Goal: Navigation & Orientation: Find specific page/section

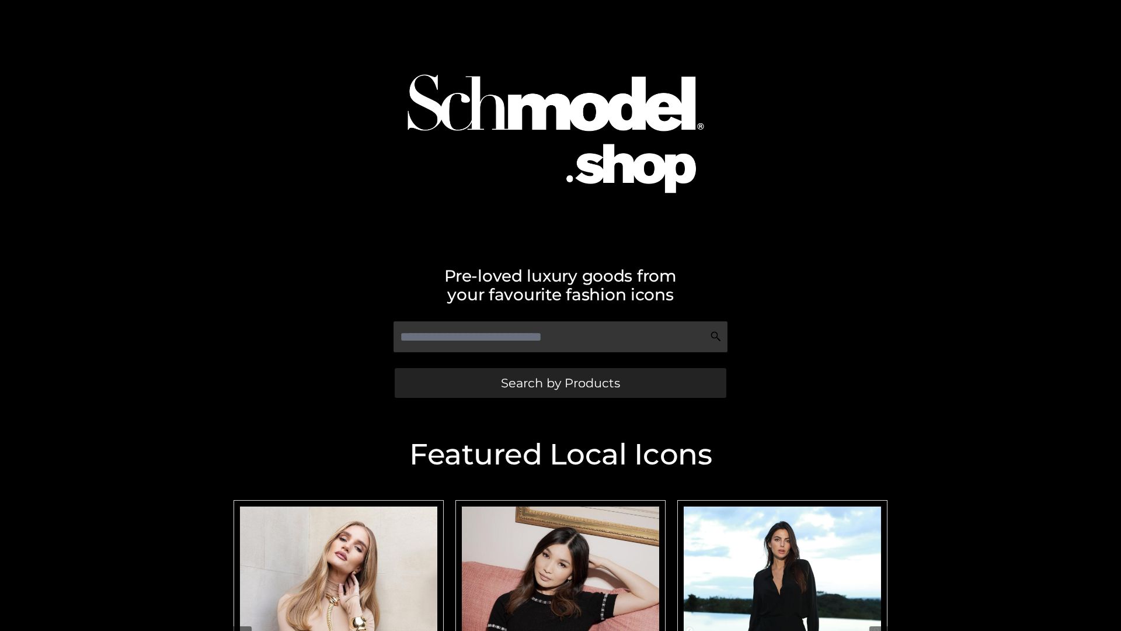
click at [560, 383] on span "Search by Products" at bounding box center [560, 383] width 119 height 12
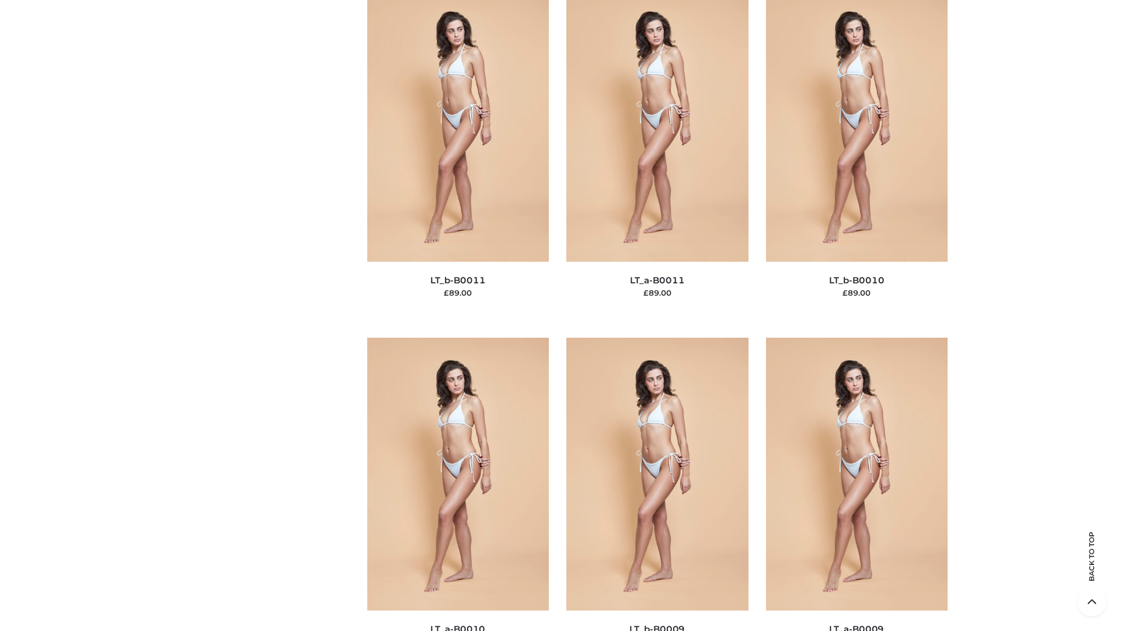
scroll to position [5246, 0]
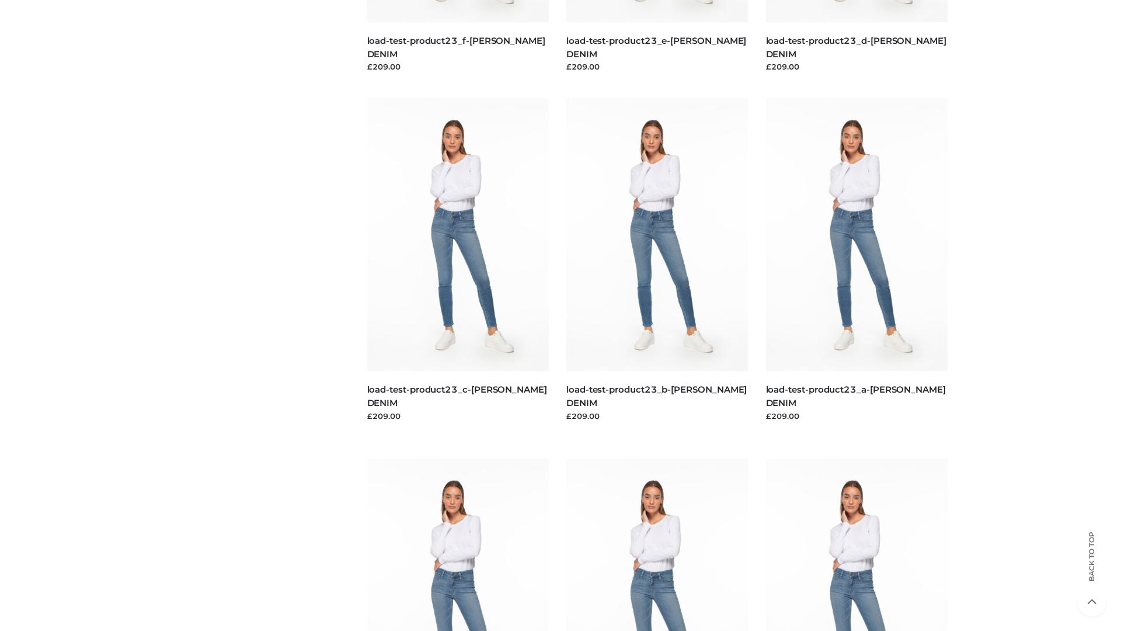
scroll to position [1024, 0]
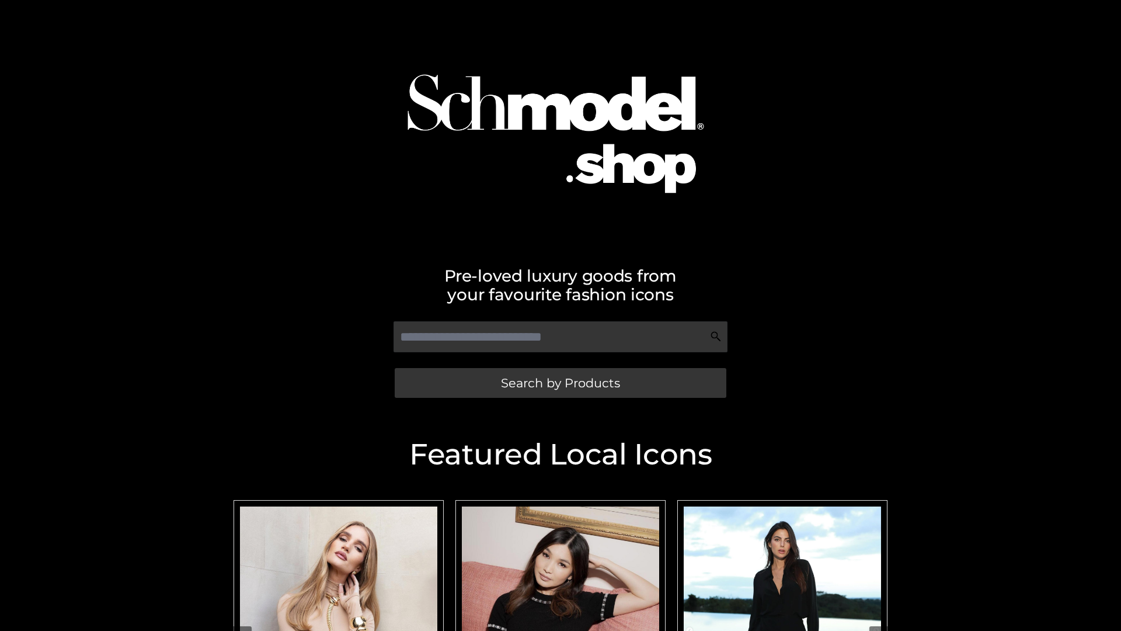
click at [560, 383] on span "Search by Products" at bounding box center [560, 383] width 119 height 12
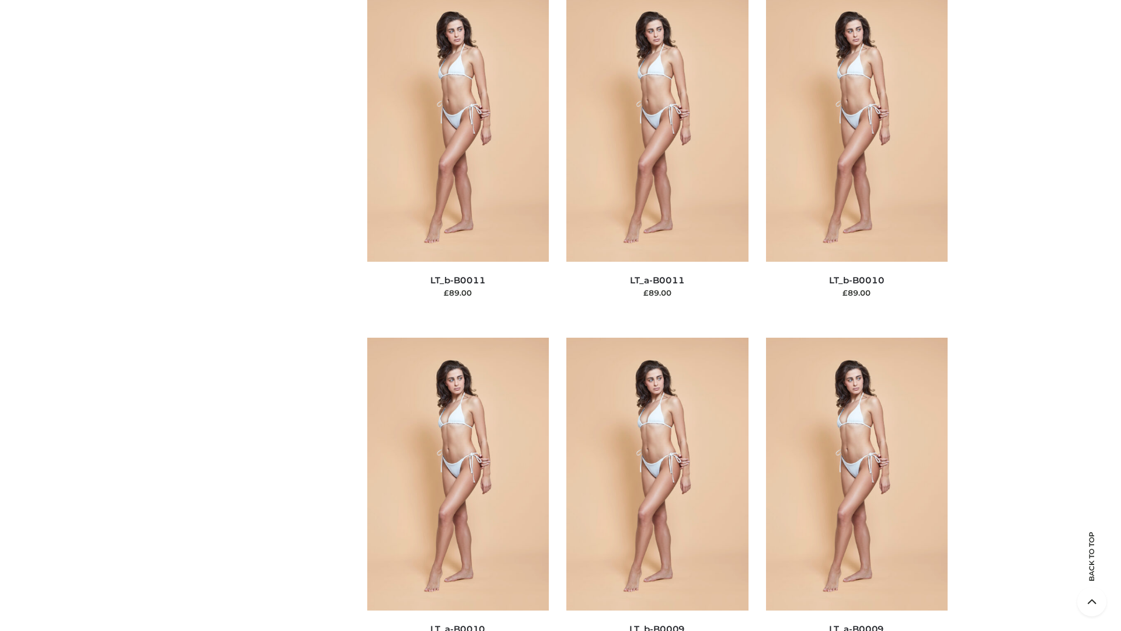
scroll to position [5246, 0]
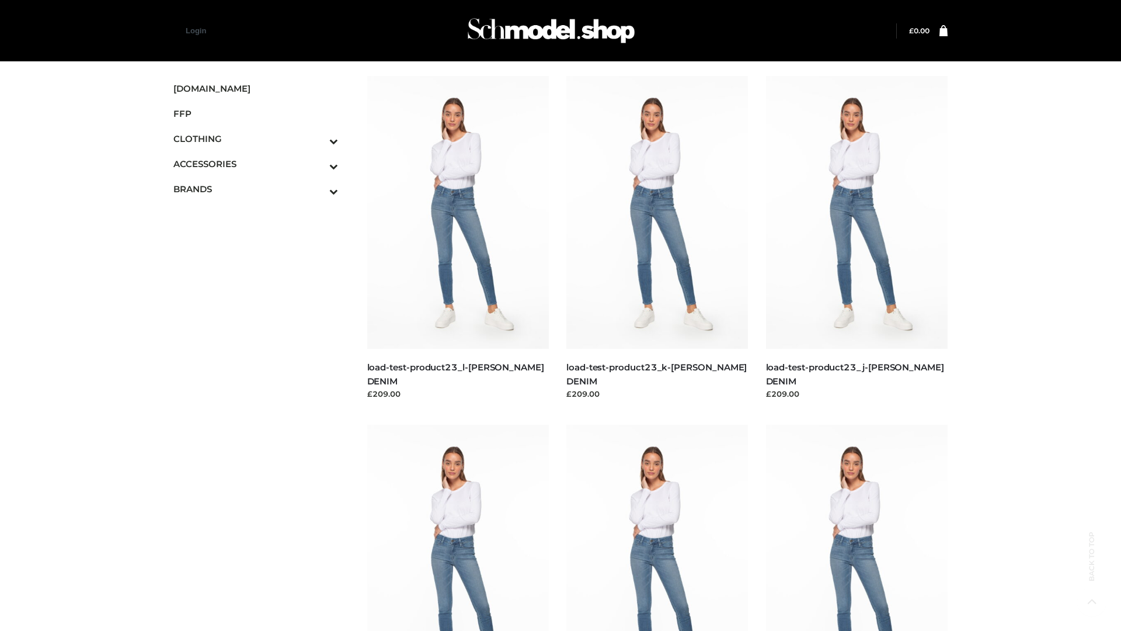
scroll to position [1024, 0]
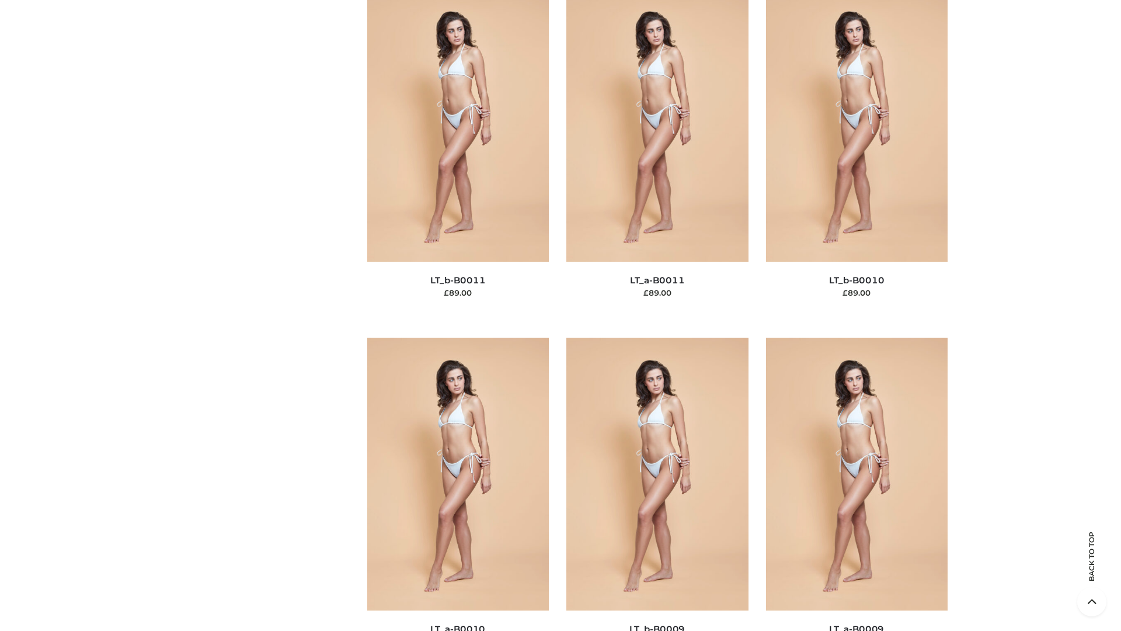
scroll to position [5246, 0]
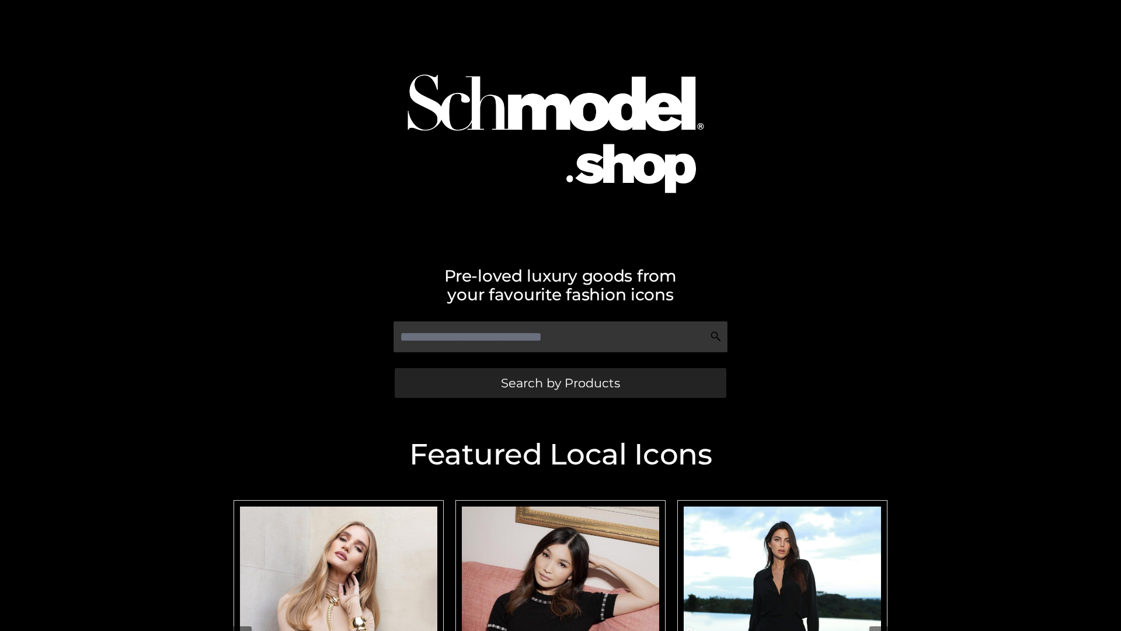
click at [560, 383] on span "Search by Products" at bounding box center [560, 383] width 119 height 12
